Goal: Information Seeking & Learning: Check status

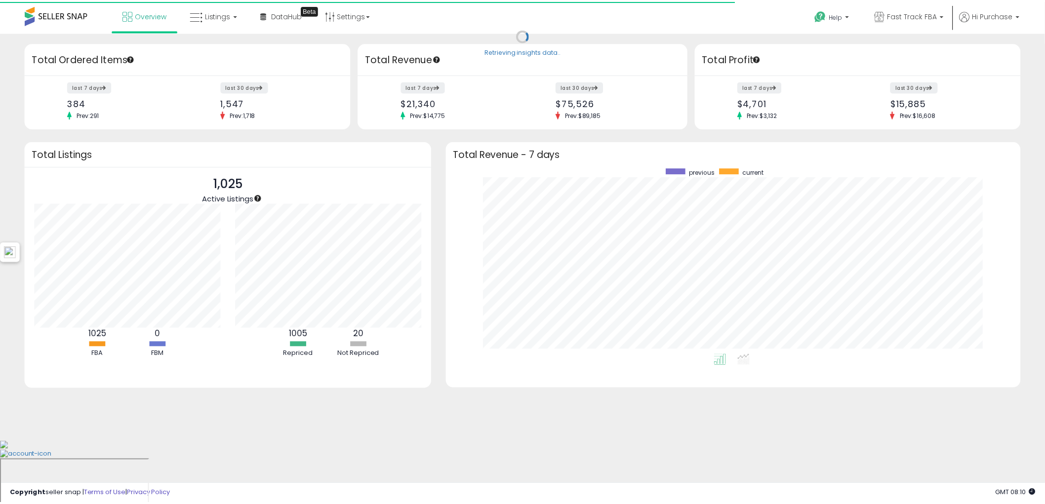
scroll to position [493751, 493382]
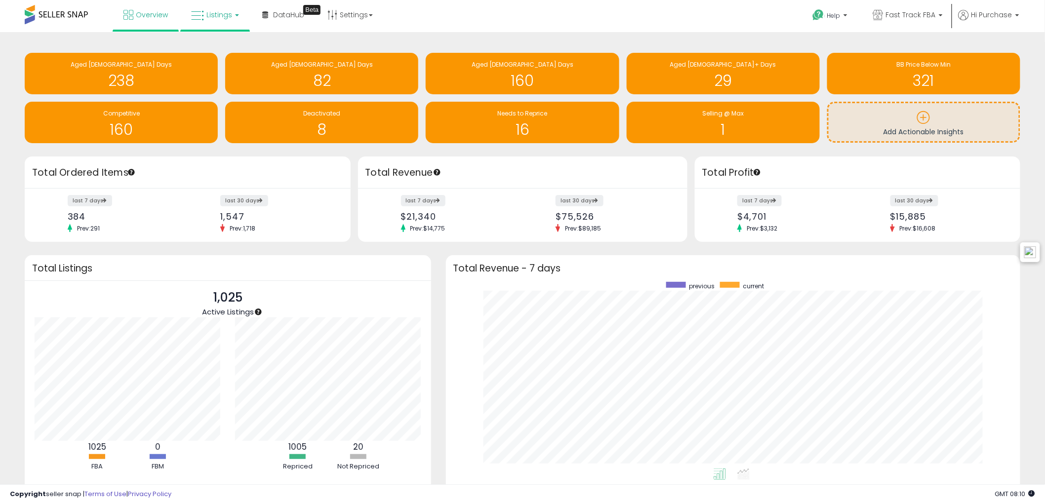
click at [220, 24] on link "Listings" at bounding box center [215, 15] width 63 height 30
click at [231, 41] on link at bounding box center [222, 51] width 68 height 20
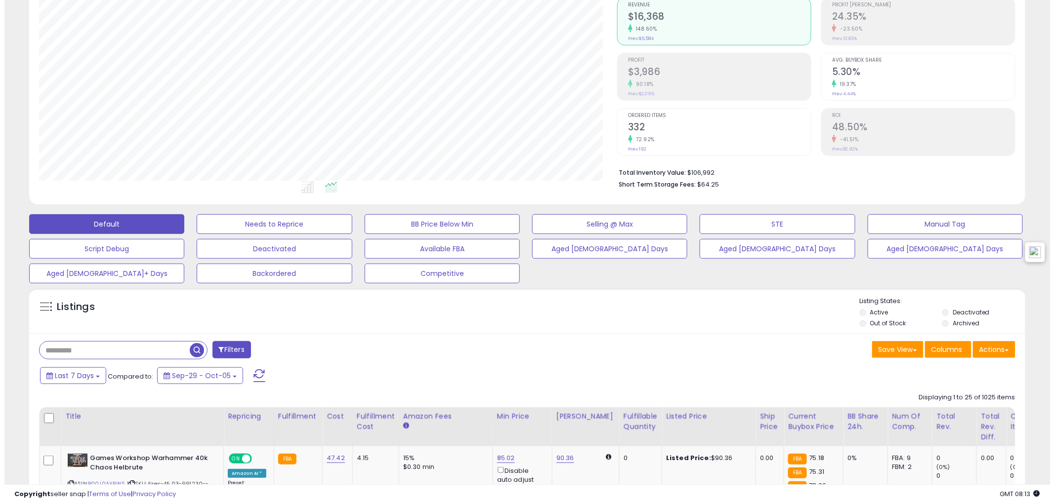
scroll to position [110, 0]
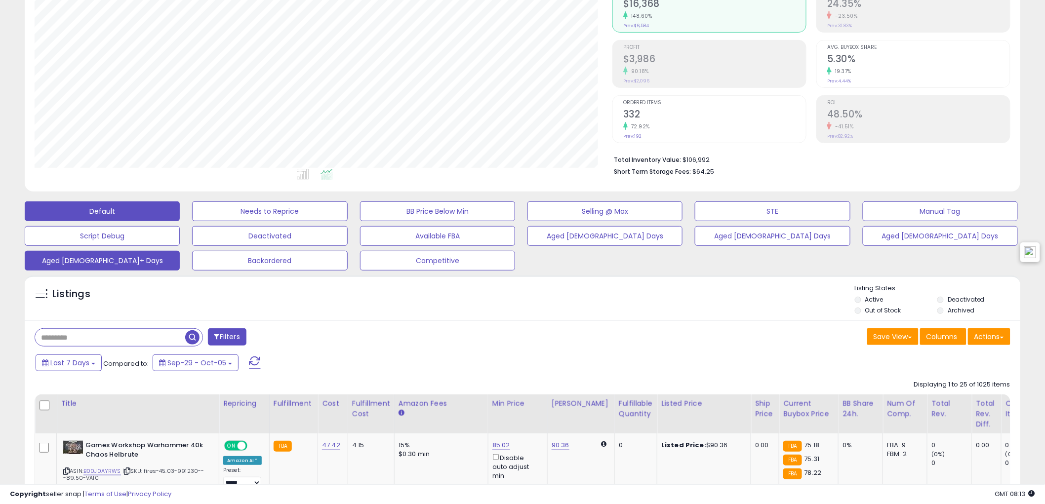
click at [136, 265] on button "Aged [DEMOGRAPHIC_DATA]+ Days" at bounding box center [102, 261] width 155 height 20
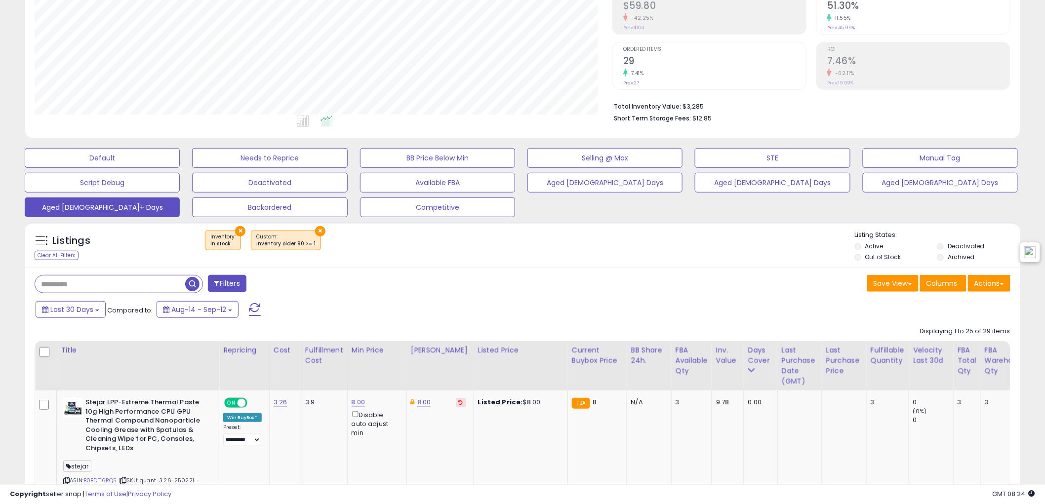
scroll to position [164, 0]
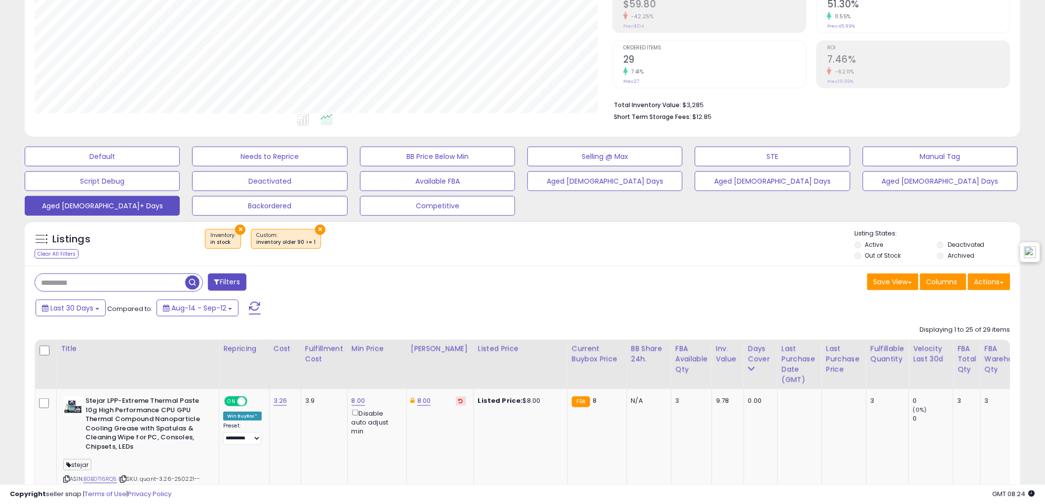
click at [694, 106] on li "Total Inventory Value: $3,285" at bounding box center [808, 104] width 389 height 12
copy li "3,285"
